Goal: Check status: Check status

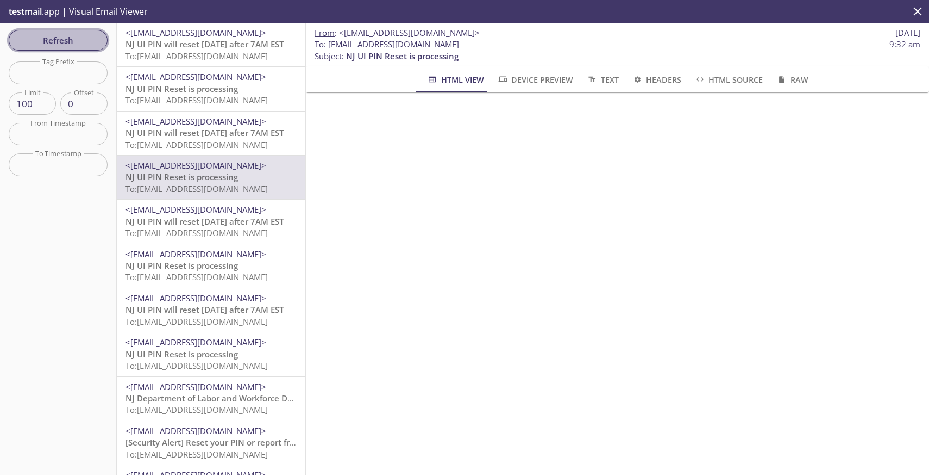
click at [78, 35] on span "Refresh" at bounding box center [58, 40] width 82 height 14
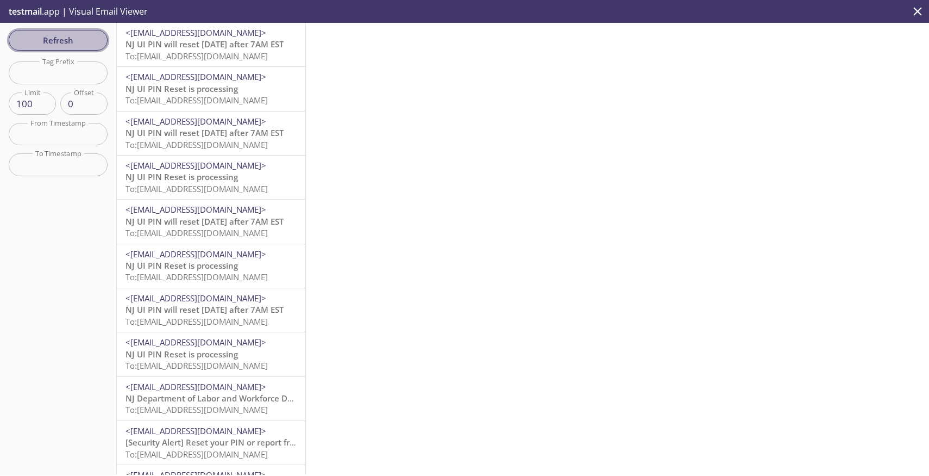
click at [58, 43] on span "Refresh" at bounding box center [58, 40] width 82 height 14
